Goal: Information Seeking & Learning: Learn about a topic

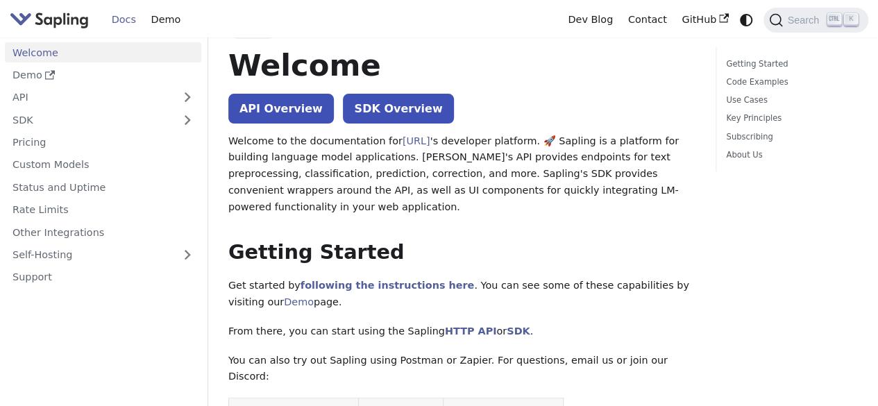
scroll to position [6, 0]
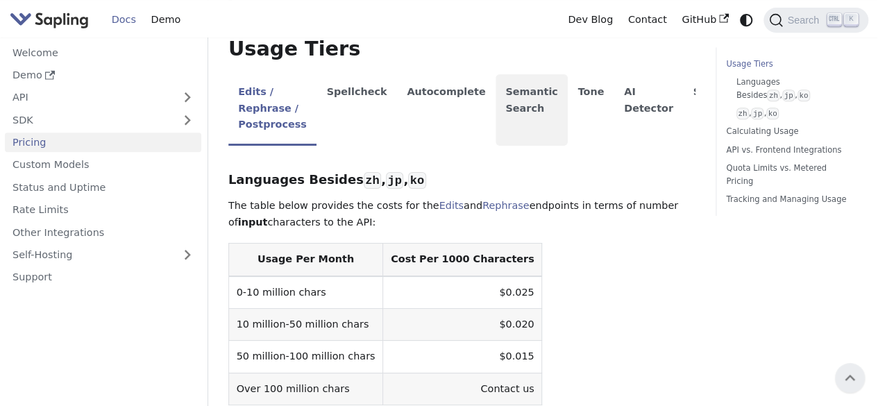
scroll to position [308, 0]
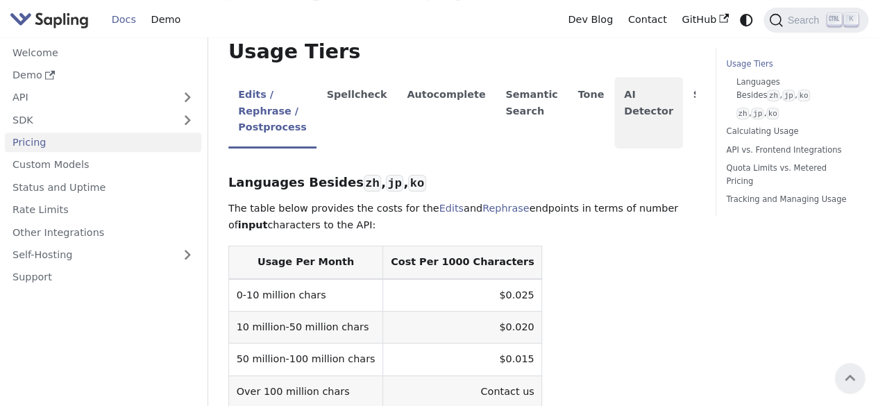
click at [628, 115] on li "AI Detector" at bounding box center [648, 112] width 69 height 71
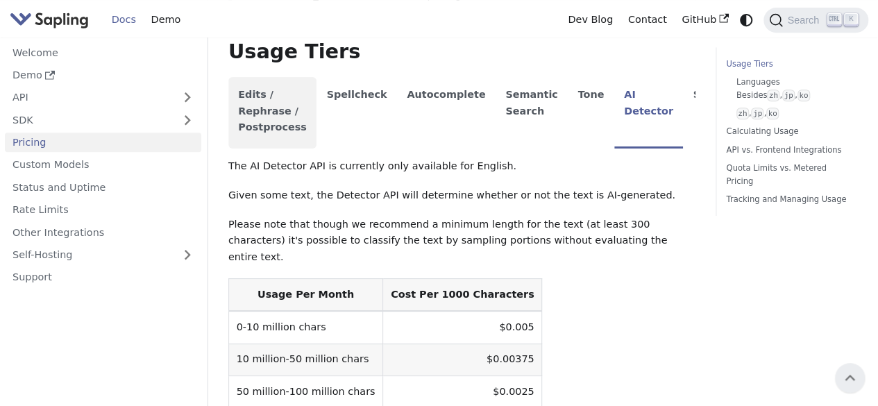
click at [290, 110] on li "Edits / Rephrase / Postprocess" at bounding box center [272, 112] width 88 height 71
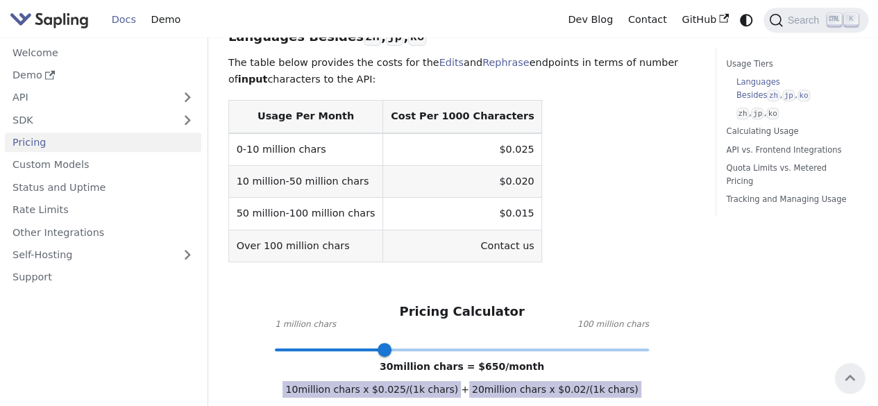
scroll to position [453, 0]
drag, startPoint x: 464, startPoint y: 137, endPoint x: 492, endPoint y: 145, distance: 29.5
click at [492, 145] on td "$0.025" at bounding box center [462, 150] width 159 height 33
click at [526, 149] on table "Usage Per Month Cost Per 1000 Characters 0-10 million chars $0.025 10 million-5…" at bounding box center [461, 182] width 467 height 162
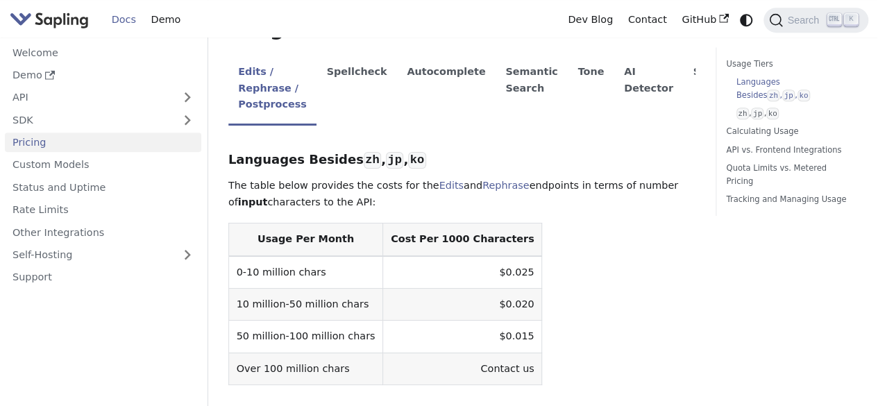
scroll to position [332, 0]
click at [408, 151] on code "ko" at bounding box center [416, 159] width 17 height 17
click at [439, 179] on link "Edits" at bounding box center [451, 184] width 24 height 11
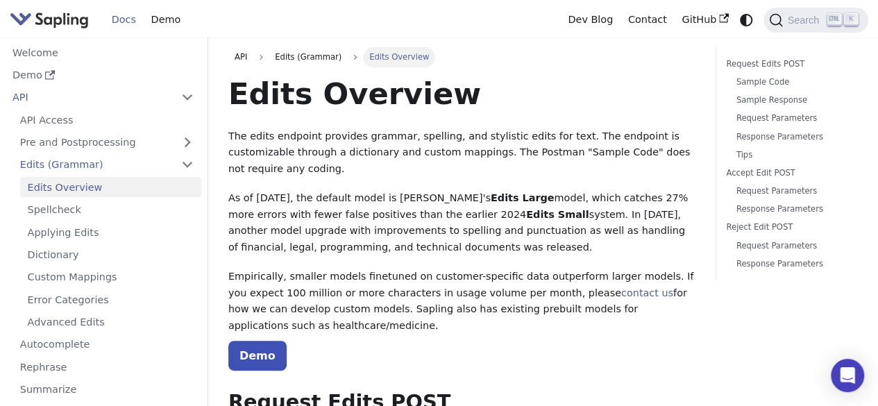
scroll to position [306, 0]
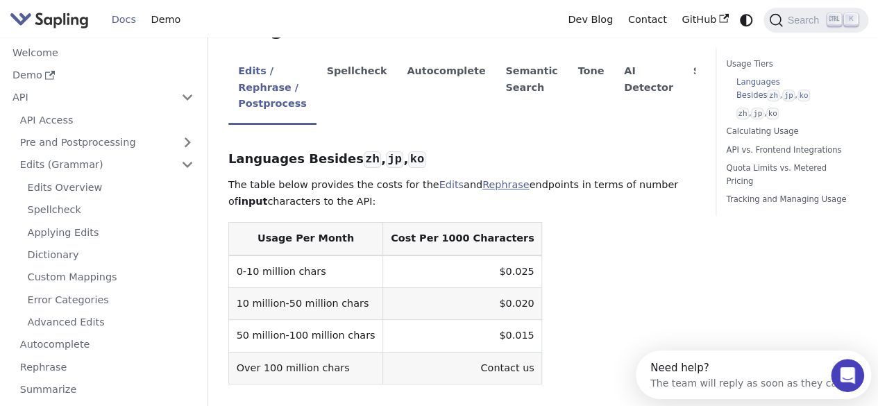
click at [484, 179] on link "Rephrase" at bounding box center [505, 184] width 47 height 11
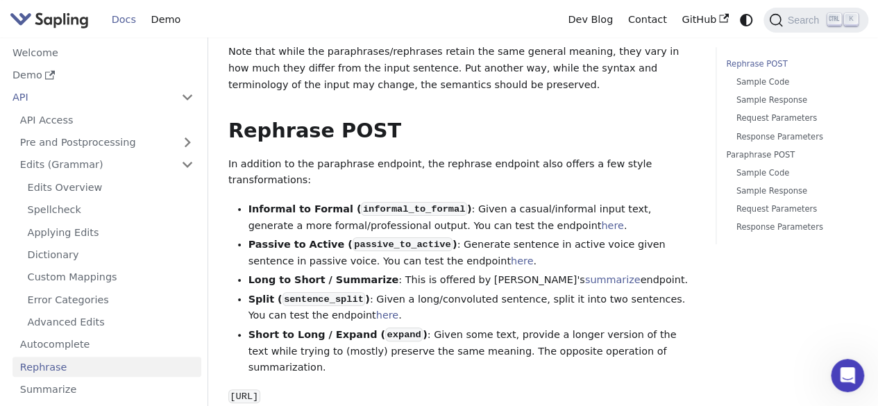
scroll to position [201, 0]
